Goal: Entertainment & Leisure: Browse casually

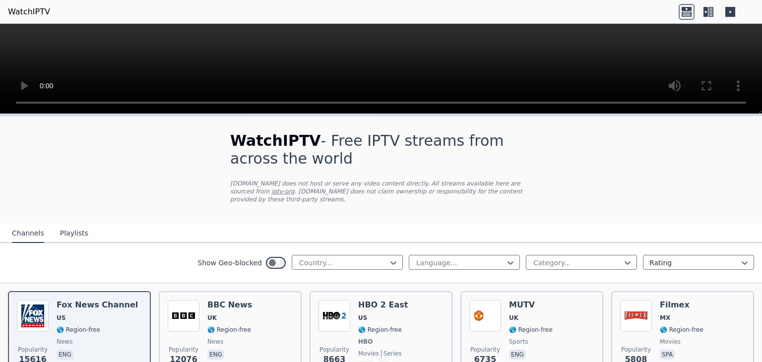
click at [364, 245] on div "Show Geo-blocked Country... Language... Category... Rating" at bounding box center [381, 263] width 762 height 40
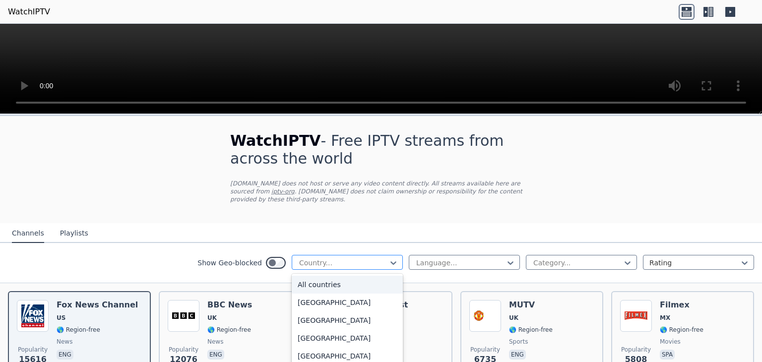
click at [366, 258] on div at bounding box center [343, 263] width 90 height 10
type input "****"
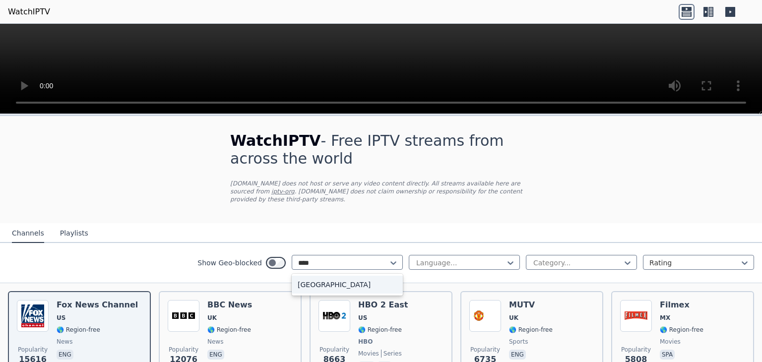
click at [356, 276] on div "[GEOGRAPHIC_DATA]" at bounding box center [347, 285] width 111 height 18
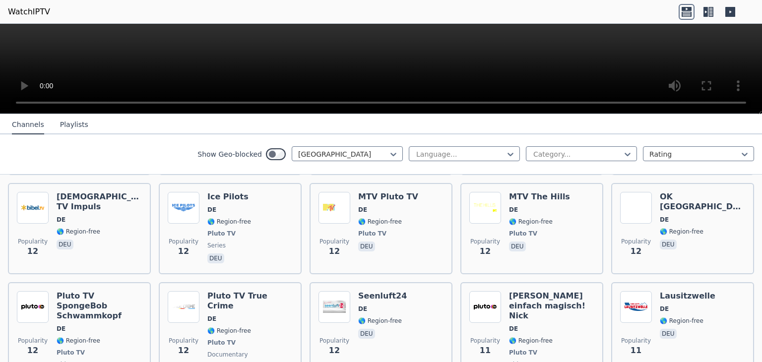
scroll to position [4989, 0]
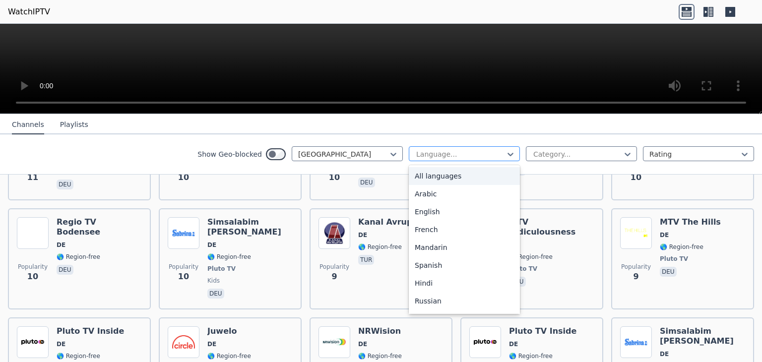
click at [431, 154] on div at bounding box center [460, 154] width 90 height 10
type input "***"
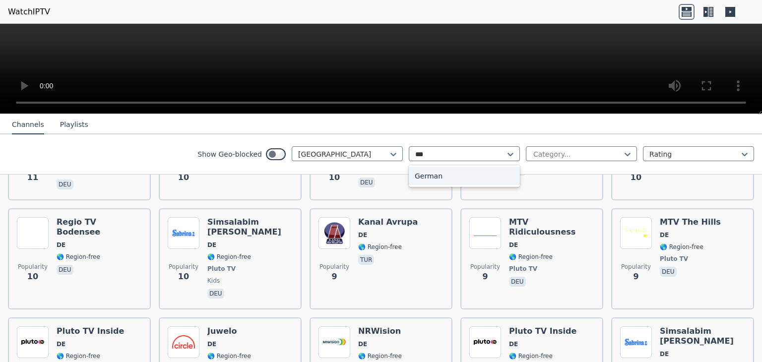
click at [440, 173] on div "German" at bounding box center [464, 176] width 111 height 18
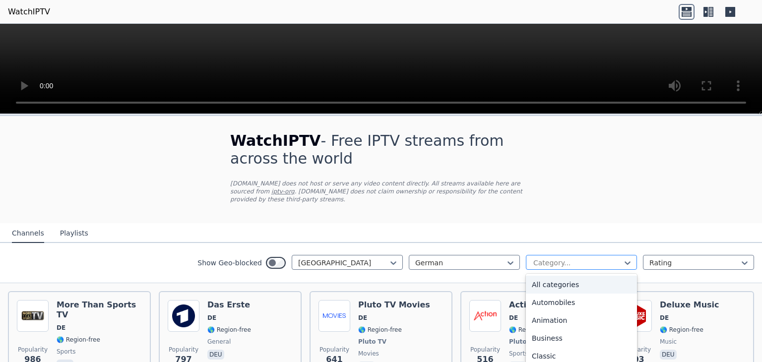
click at [545, 258] on div at bounding box center [577, 263] width 90 height 10
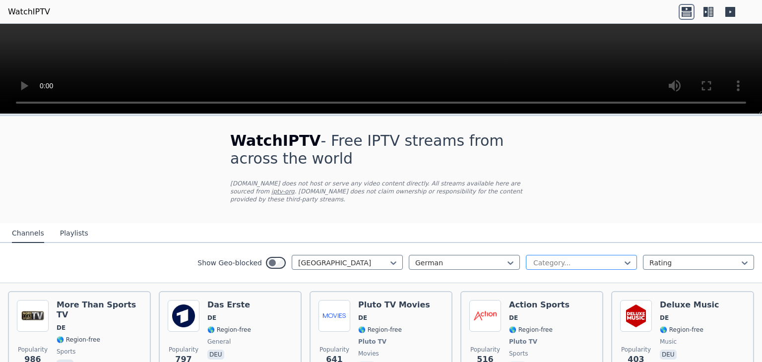
click at [545, 258] on div at bounding box center [577, 263] width 90 height 10
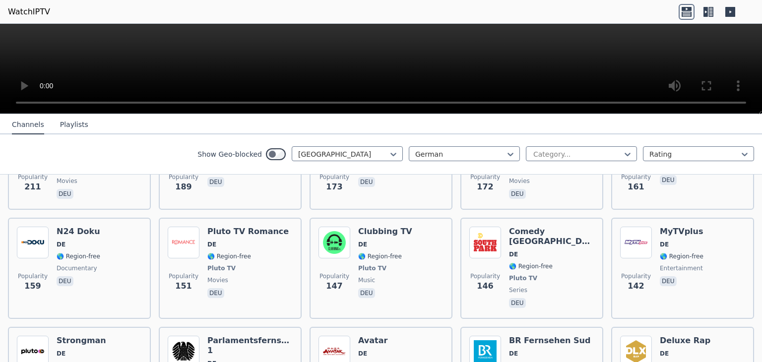
scroll to position [186, 0]
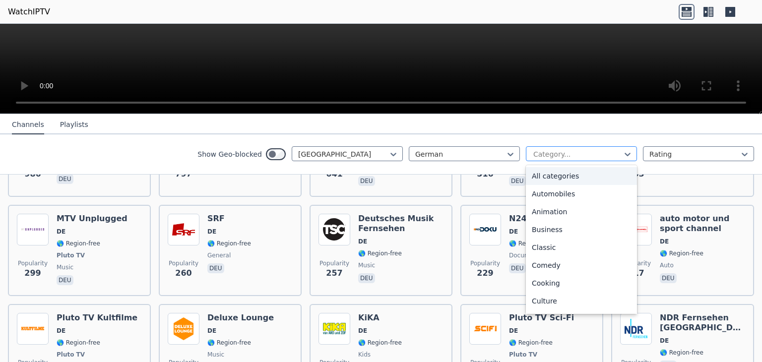
click at [592, 153] on div at bounding box center [577, 154] width 90 height 10
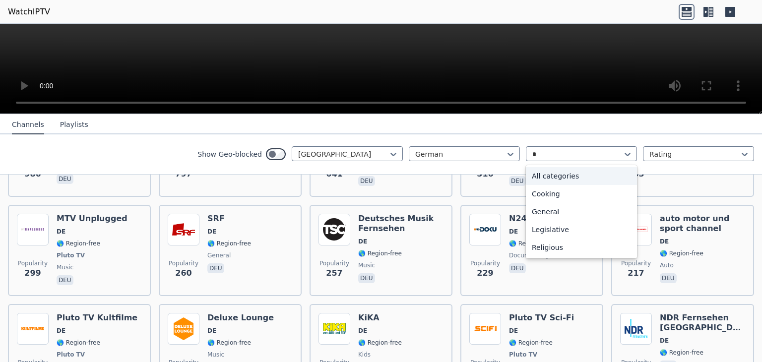
scroll to position [0, 0]
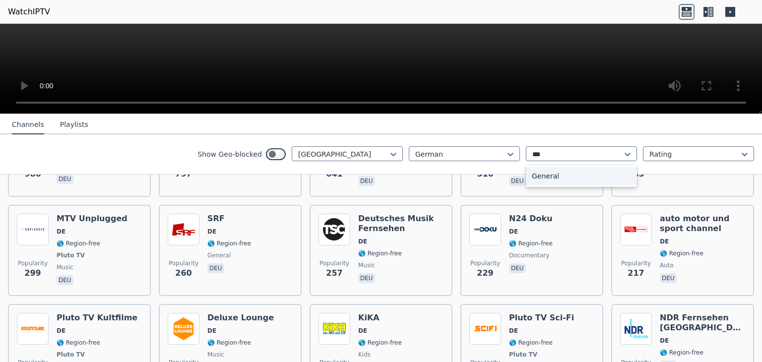
type input "****"
click at [543, 175] on div "General" at bounding box center [581, 176] width 111 height 18
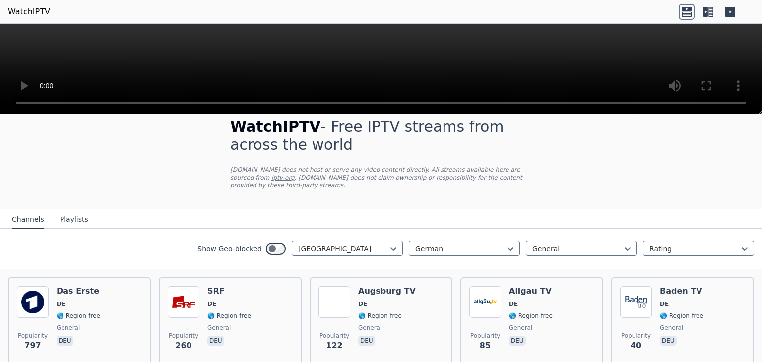
scroll to position [6, 0]
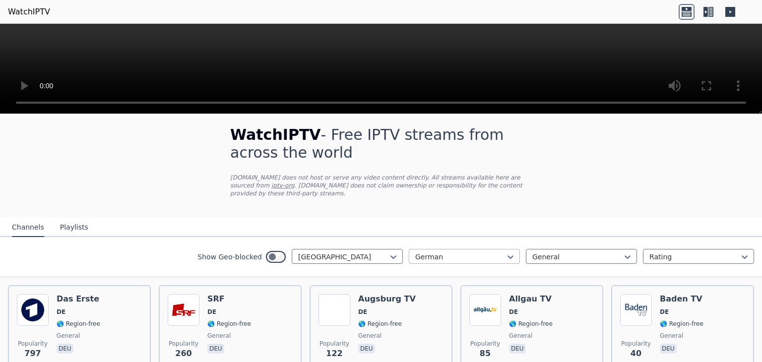
click at [458, 252] on div at bounding box center [460, 257] width 90 height 10
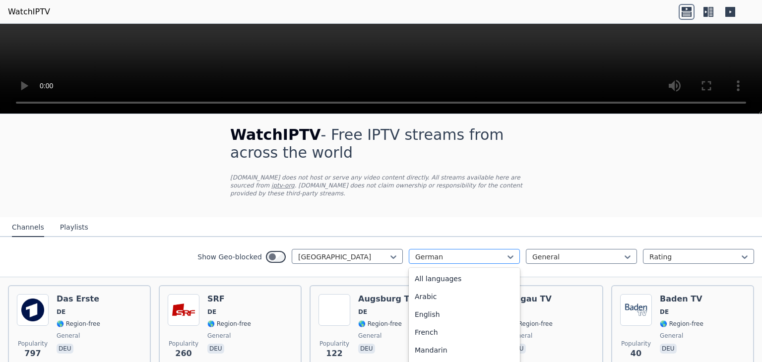
scroll to position [91, 0]
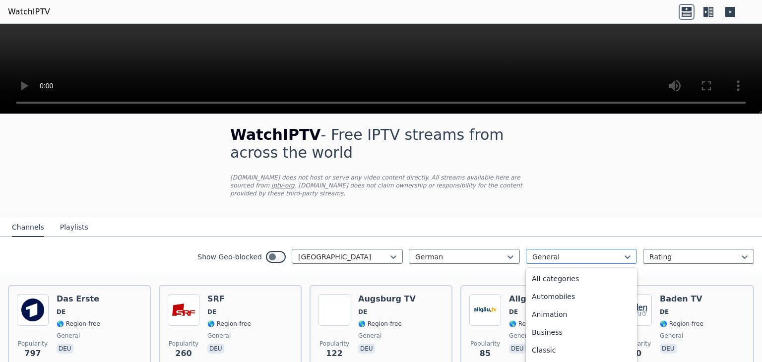
click at [533, 252] on div at bounding box center [577, 257] width 90 height 10
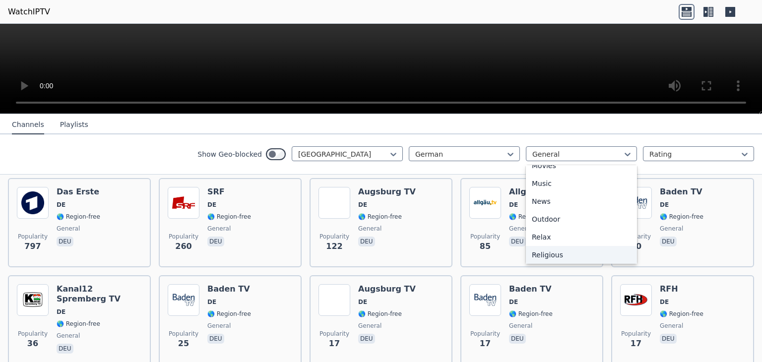
scroll to position [274, 0]
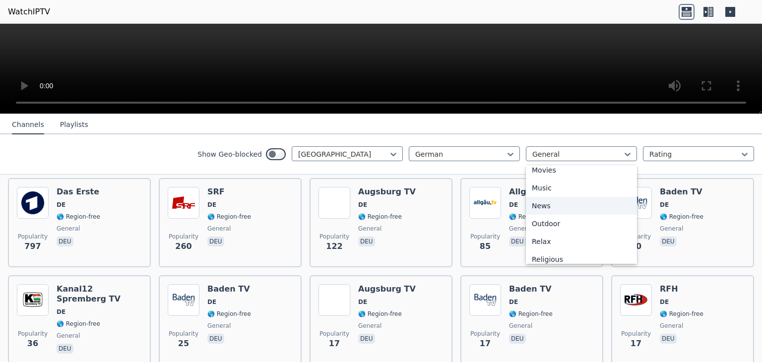
click at [555, 207] on div "News" at bounding box center [581, 206] width 111 height 18
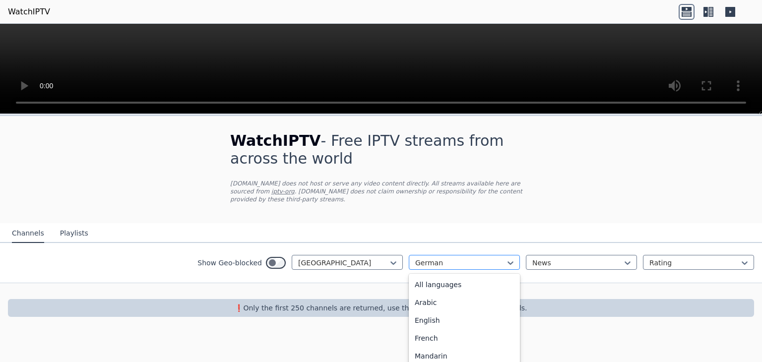
click at [441, 258] on div at bounding box center [460, 263] width 90 height 10
click at [468, 280] on div "All languages" at bounding box center [464, 285] width 111 height 18
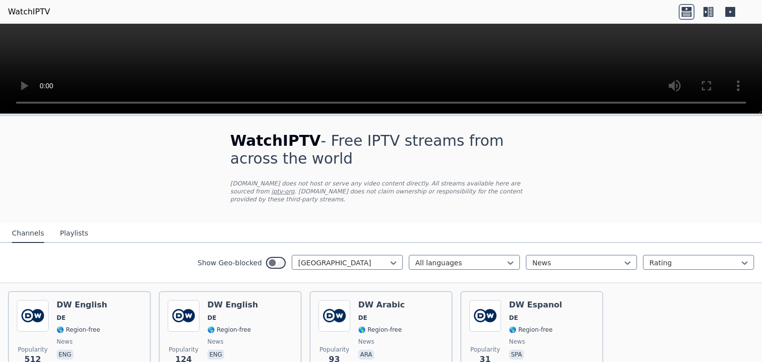
scroll to position [51, 0]
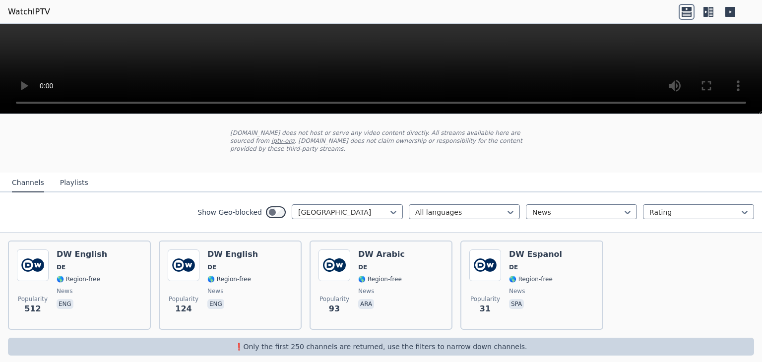
click at [75, 174] on button "Playlists" at bounding box center [74, 183] width 28 height 19
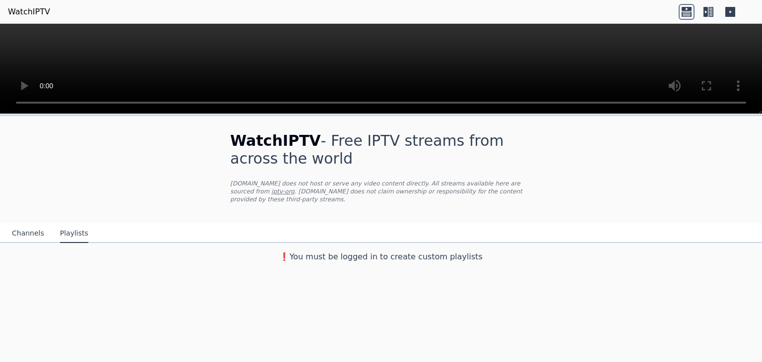
scroll to position [0, 0]
click at [24, 224] on button "Channels" at bounding box center [28, 233] width 32 height 19
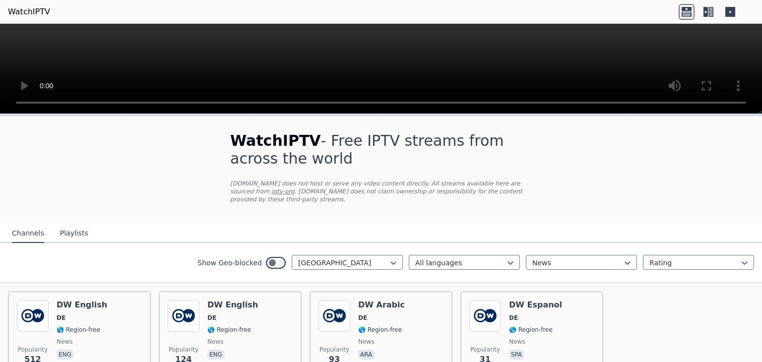
click at [711, 14] on icon at bounding box center [708, 12] width 16 height 16
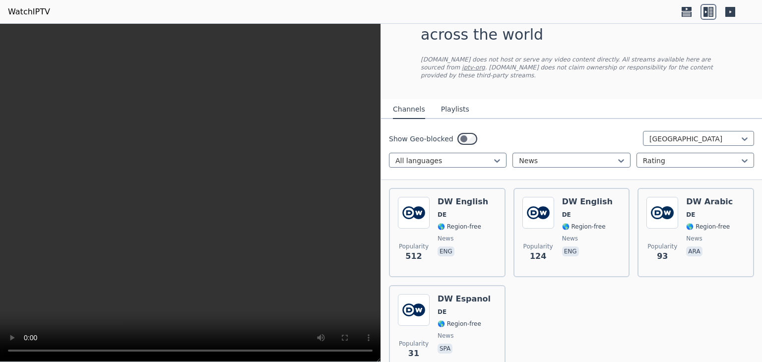
scroll to position [35, 0]
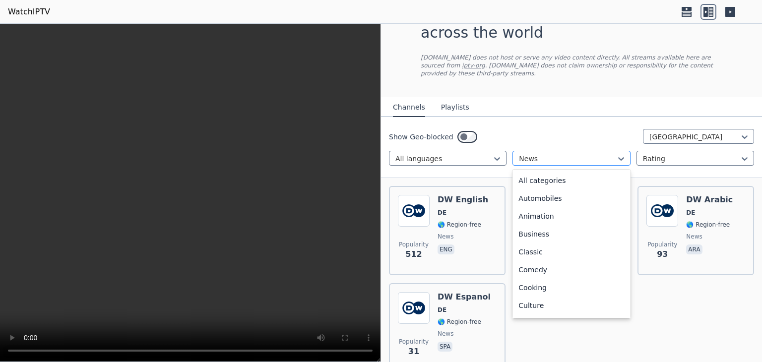
click at [538, 151] on div "News" at bounding box center [571, 158] width 118 height 15
click at [558, 175] on div "All categories" at bounding box center [571, 181] width 118 height 18
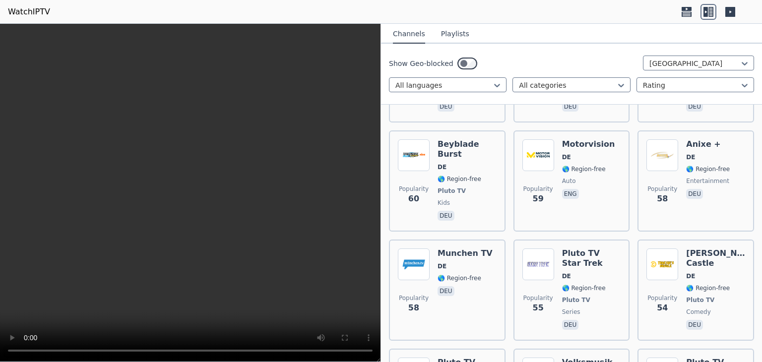
scroll to position [2349, 0]
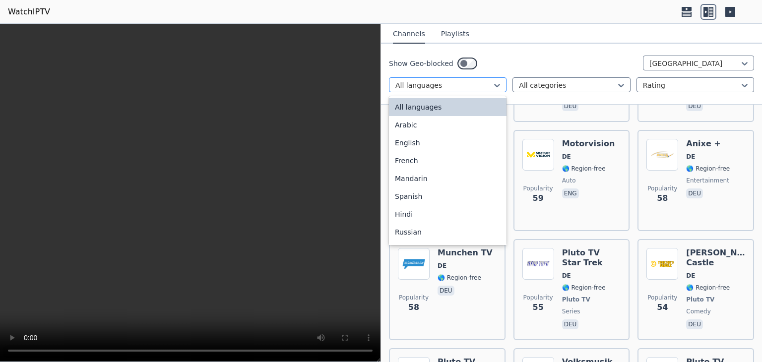
click at [478, 85] on div at bounding box center [443, 85] width 97 height 10
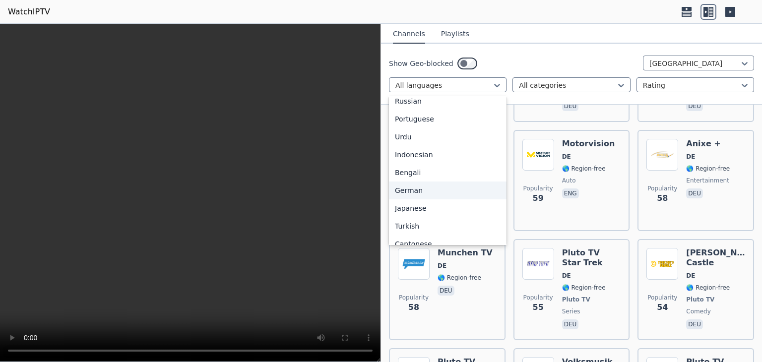
scroll to position [145, 0]
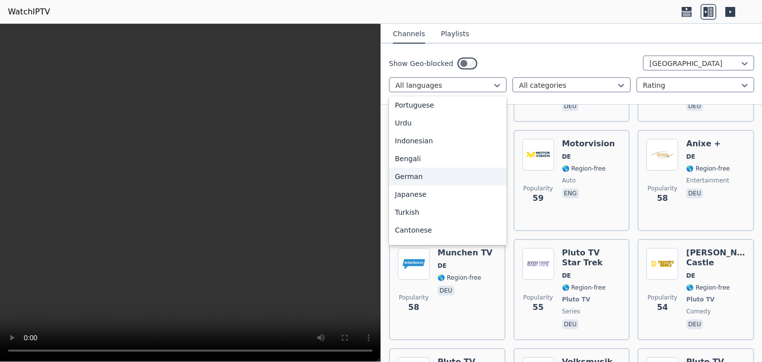
click at [432, 183] on div "German" at bounding box center [448, 177] width 118 height 18
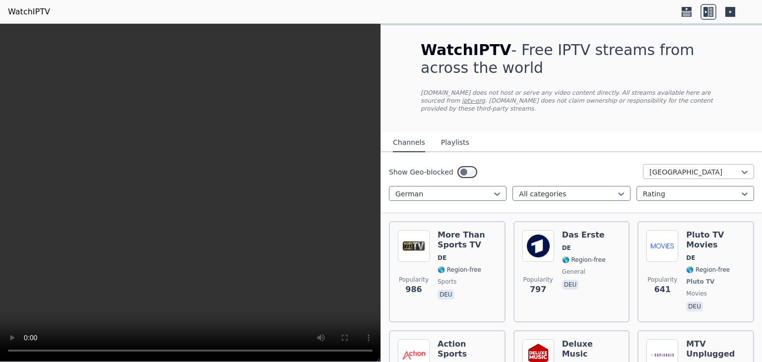
click at [651, 167] on div at bounding box center [694, 172] width 90 height 10
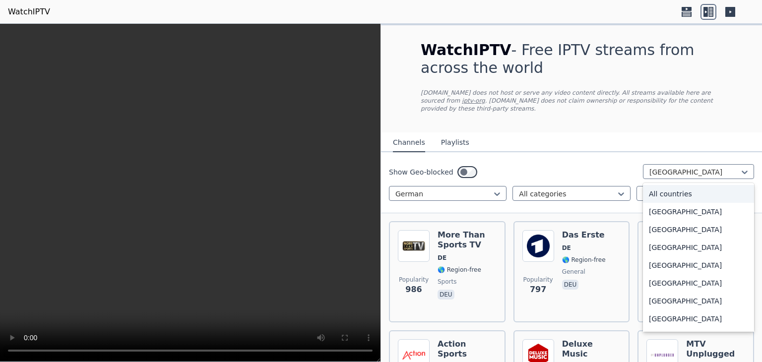
click at [665, 188] on div "All countries" at bounding box center [698, 194] width 111 height 18
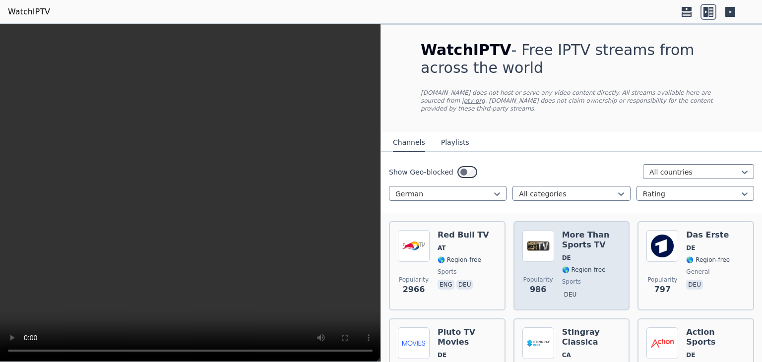
scroll to position [32, 0]
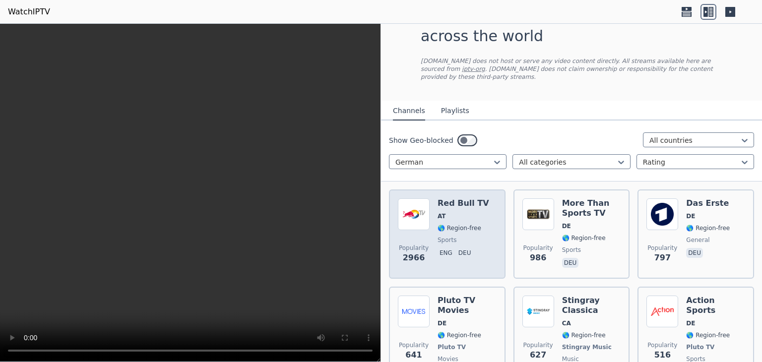
click at [480, 211] on div "Popularity 2966 Red Bull TV AT 🌎 Region-free sports eng deu" at bounding box center [447, 233] width 99 height 71
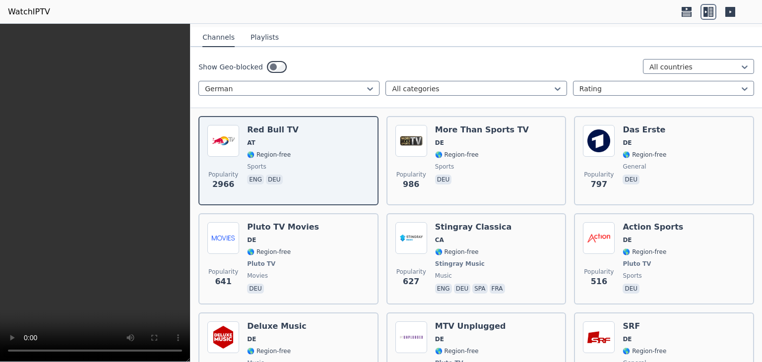
scroll to position [126, 0]
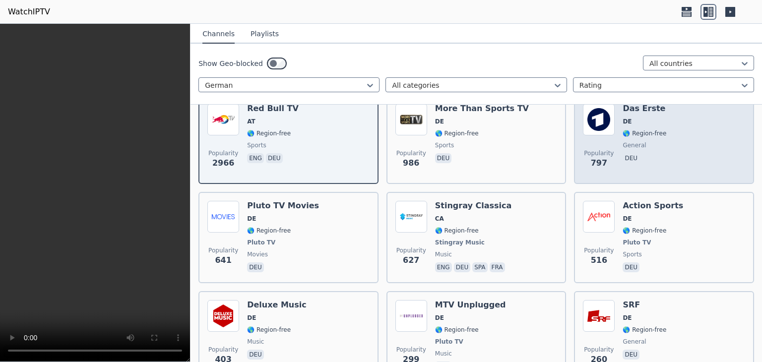
click at [696, 171] on div "Popularity 797 Das Erste DE 🌎 Region-free general deu" at bounding box center [664, 139] width 180 height 89
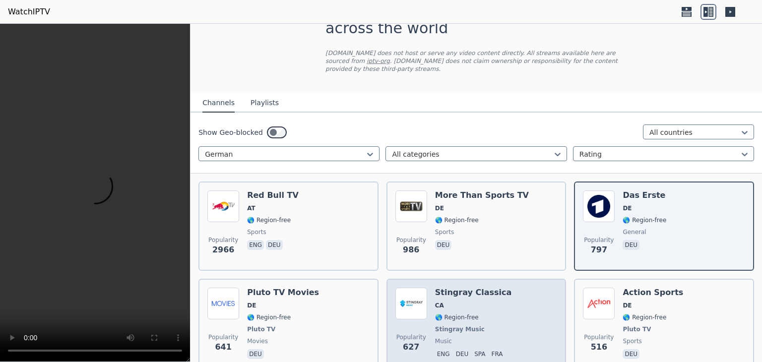
scroll to position [41, 0]
